Goal: Task Accomplishment & Management: Manage account settings

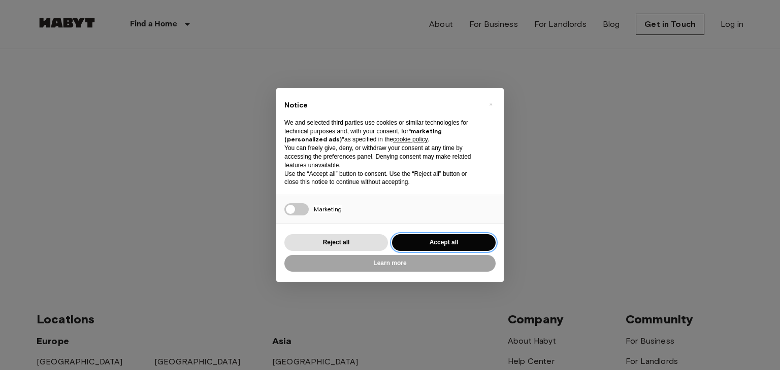
click at [453, 246] on button "Accept all" at bounding box center [444, 242] width 104 height 17
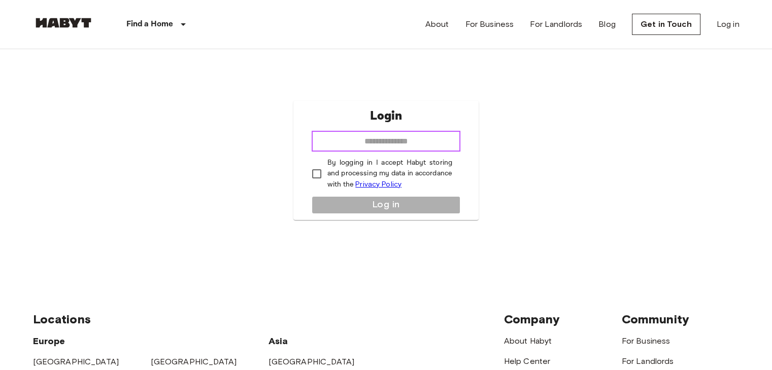
click at [396, 138] on input "email" at bounding box center [386, 141] width 149 height 20
type input "**********"
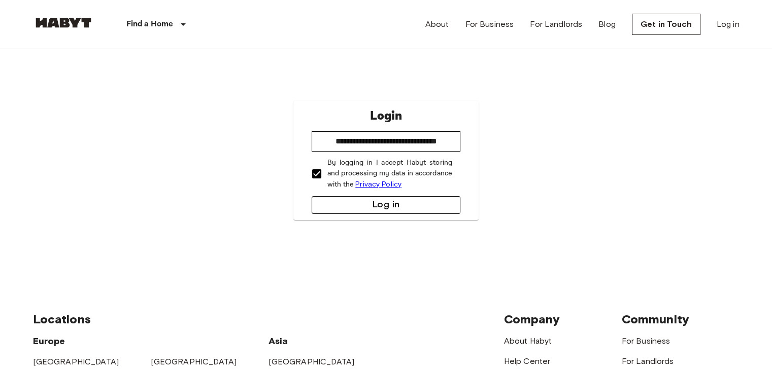
click at [367, 209] on button "Log in" at bounding box center [386, 205] width 149 height 18
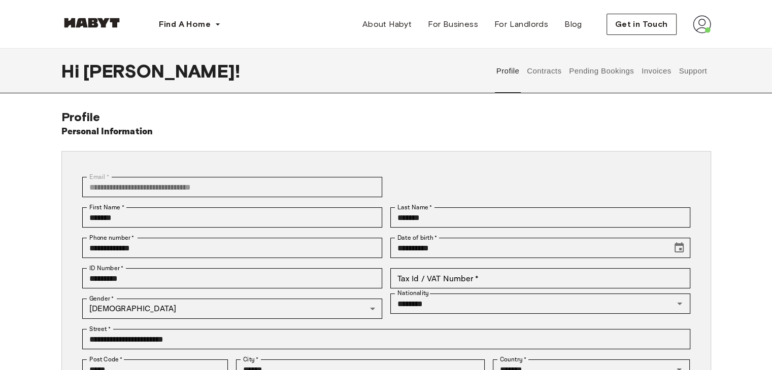
click at [699, 23] on img at bounding box center [702, 24] width 18 height 18
click at [608, 52] on button "Pending Bookings" at bounding box center [601, 71] width 67 height 45
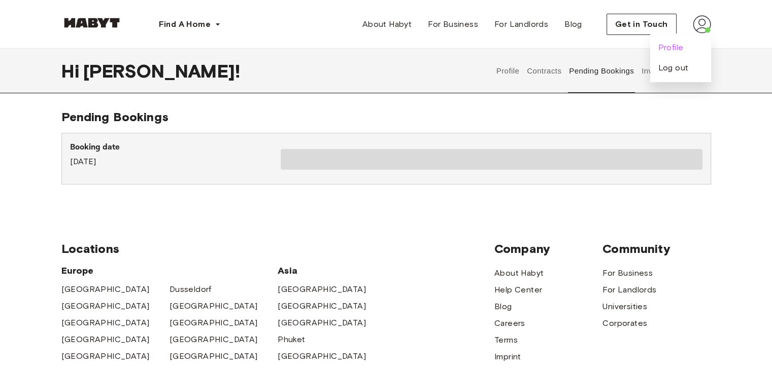
click at [665, 51] on span "Profile" at bounding box center [670, 48] width 25 height 12
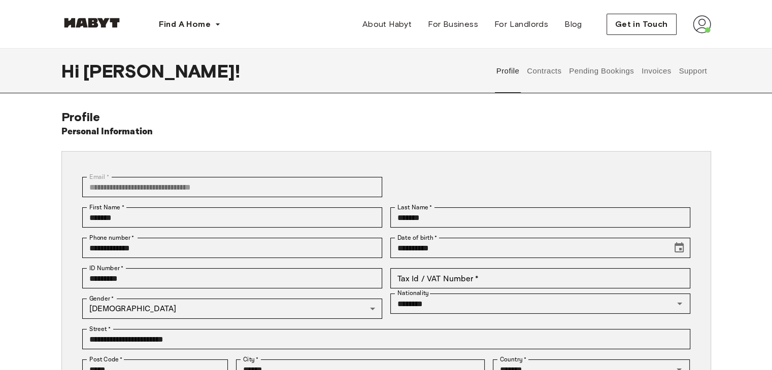
click at [555, 74] on button "Contracts" at bounding box center [544, 71] width 37 height 45
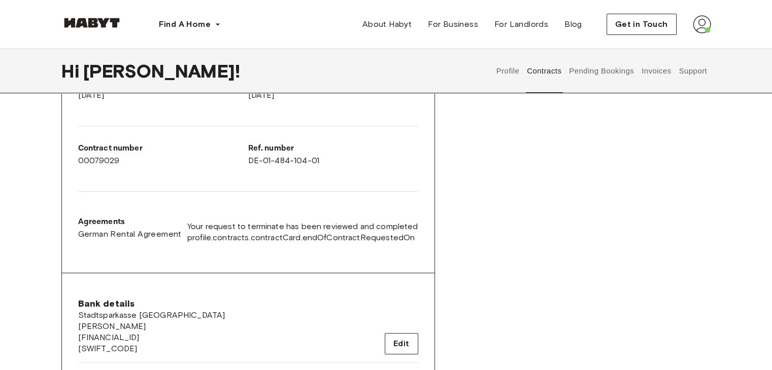
scroll to position [203, 0]
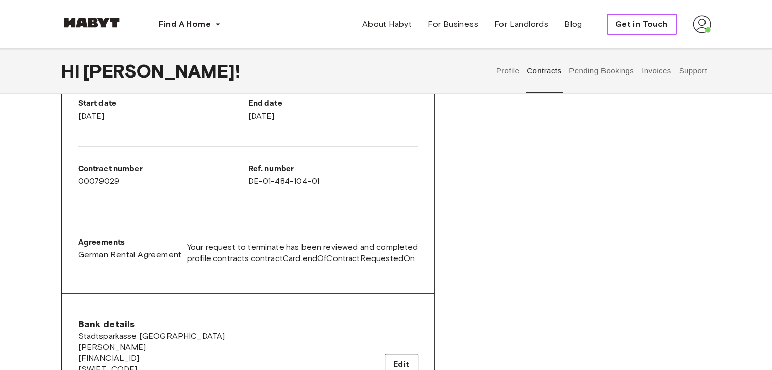
click at [638, 28] on span "Get in Touch" at bounding box center [641, 24] width 53 height 12
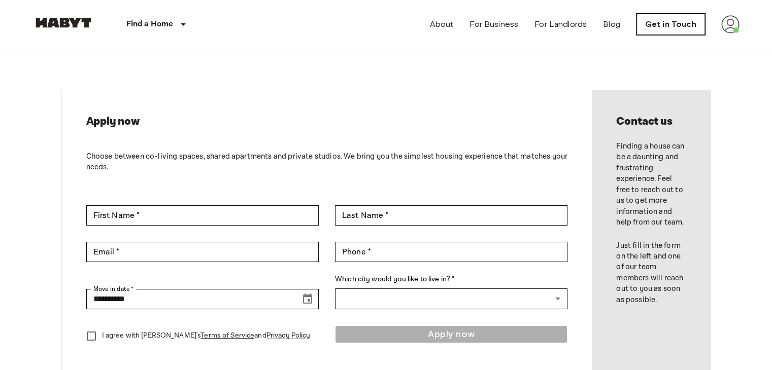
click at [683, 24] on link "Get in Touch" at bounding box center [670, 24] width 69 height 21
click at [732, 25] on img at bounding box center [730, 24] width 18 height 18
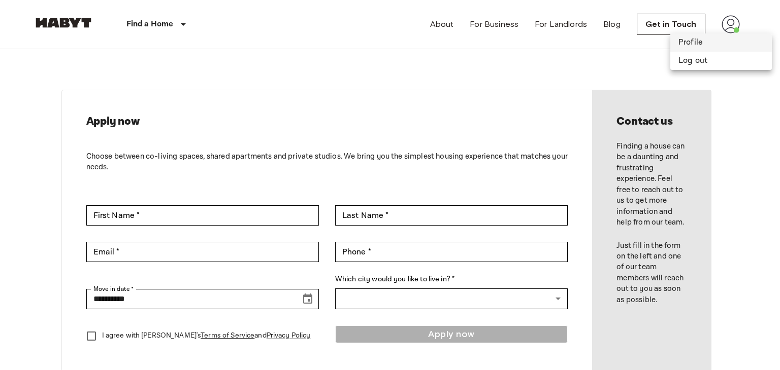
click at [695, 40] on li "Profile" at bounding box center [720, 42] width 101 height 18
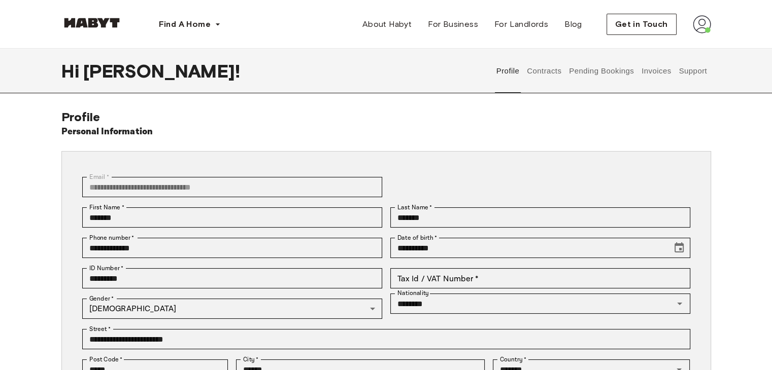
click at [691, 73] on button "Support" at bounding box center [693, 71] width 31 height 45
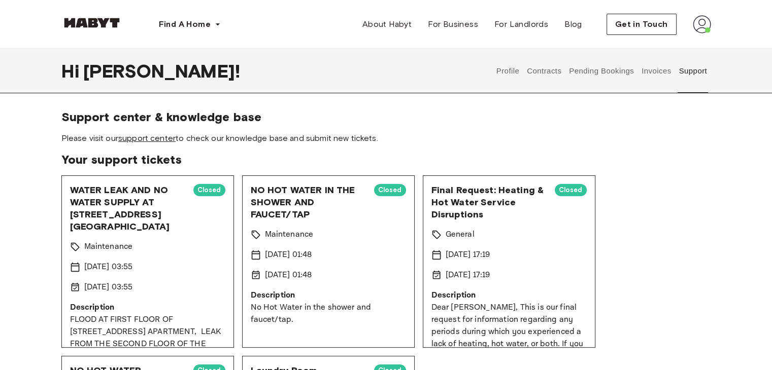
click at [142, 141] on link "support center" at bounding box center [146, 138] width 57 height 10
click at [703, 23] on img at bounding box center [702, 24] width 18 height 18
click at [658, 50] on span "Profile" at bounding box center [670, 48] width 25 height 12
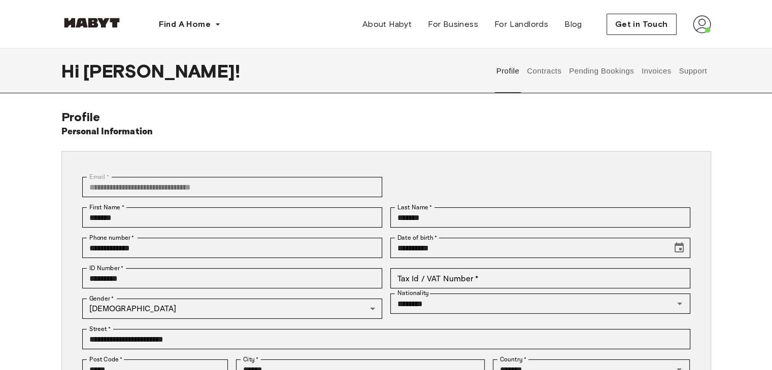
click at [546, 70] on button "Contracts" at bounding box center [544, 71] width 37 height 45
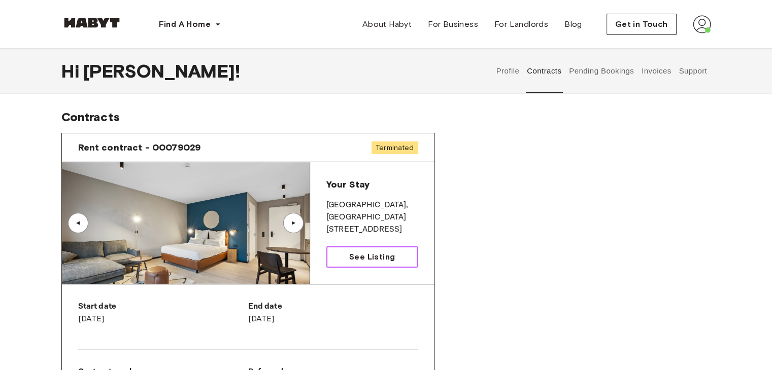
click at [381, 265] on link "See Listing" at bounding box center [372, 257] width 92 height 21
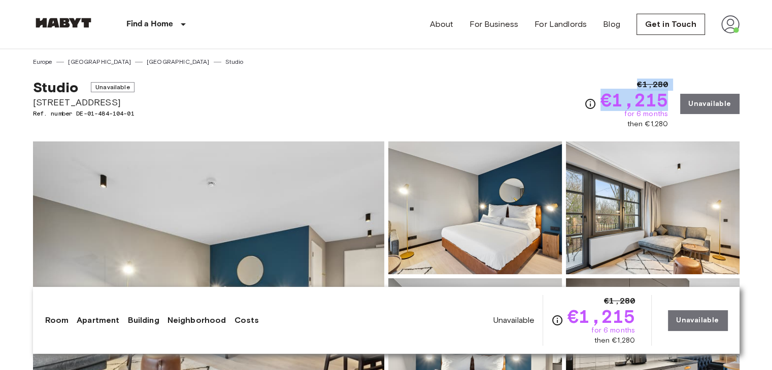
drag, startPoint x: 667, startPoint y: 102, endPoint x: 576, endPoint y: 112, distance: 91.4
click at [576, 112] on div "Studio Unavailable [STREET_ADDRESS]. number DE-01-484-104-01 €1,280 €1,215 for …" at bounding box center [386, 97] width 706 height 63
click at [630, 126] on span "then €1,280" at bounding box center [647, 124] width 41 height 10
drag, startPoint x: 631, startPoint y: 124, endPoint x: 671, endPoint y: 128, distance: 40.3
click at [671, 128] on div "€1,280 €1,215 for 6 months then €1,280 Unavailable" at bounding box center [661, 104] width 155 height 51
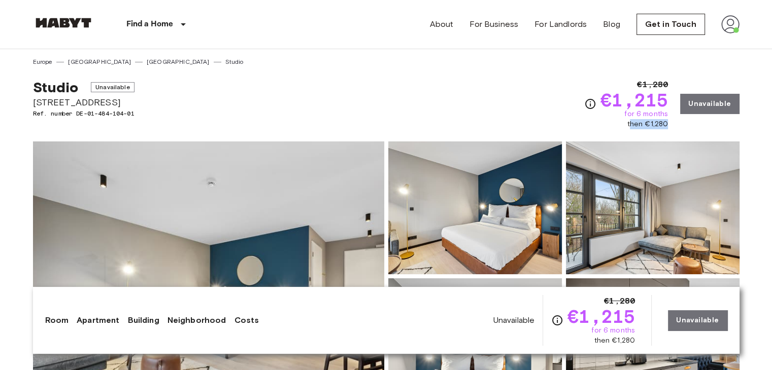
click at [671, 128] on div "€1,280 €1,215 for 6 months then €1,280 Unavailable" at bounding box center [661, 104] width 155 height 51
